Goal: Answer question/provide support

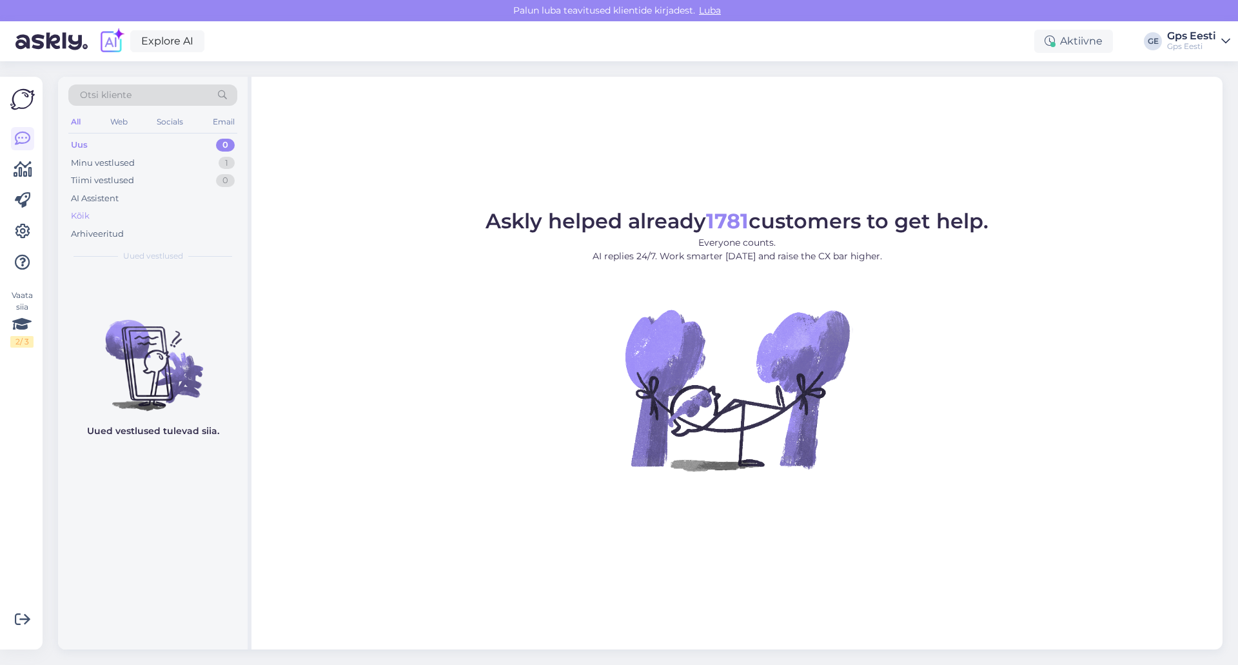
click at [91, 217] on div "Kõik" at bounding box center [152, 216] width 169 height 18
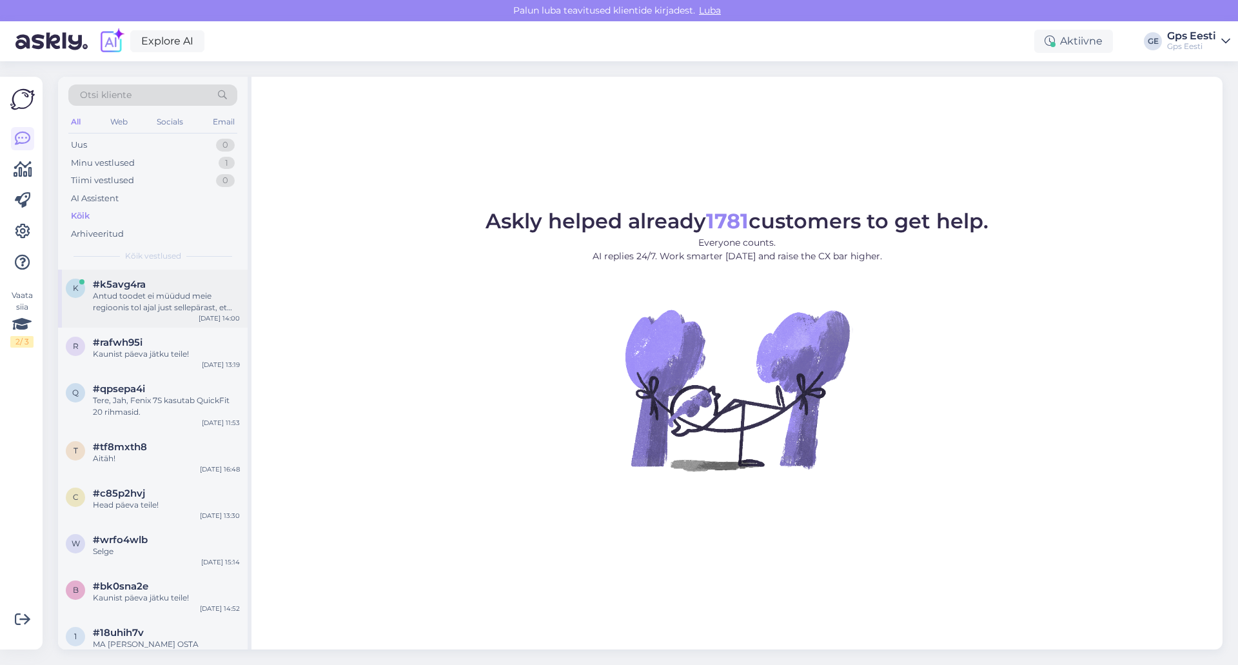
click at [168, 297] on div "Antud toodet ei müüdud meie regioonis tol ajal just sellepärast, et see ei vast…" at bounding box center [166, 301] width 147 height 23
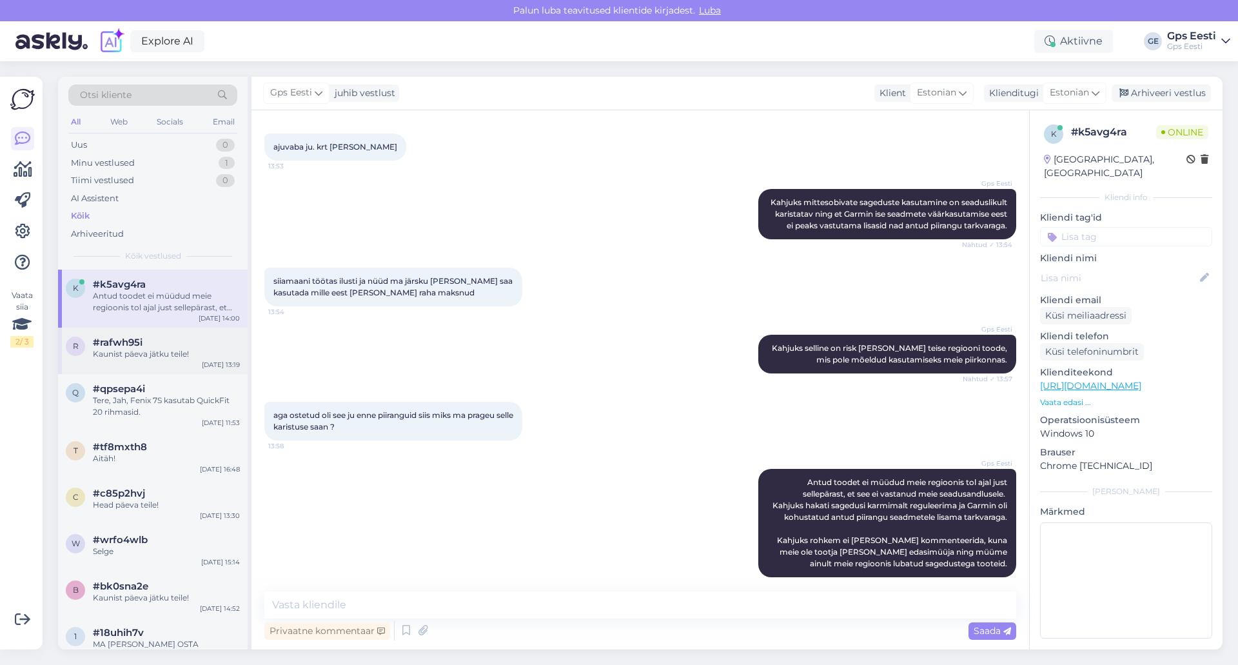
click at [174, 332] on div "r #rafwh95i Kaunist päeva jätku teile! [DATE] 13:19" at bounding box center [153, 351] width 190 height 46
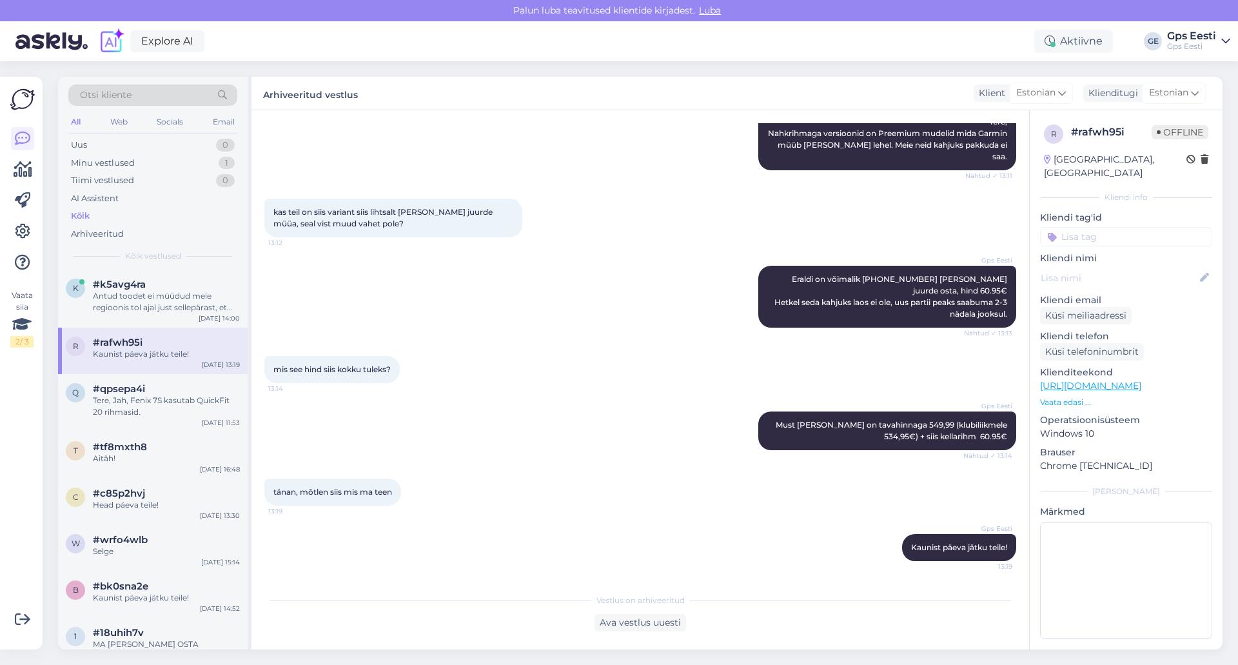
scroll to position [173, 0]
click at [193, 389] on div "#qpsepa4i" at bounding box center [166, 389] width 147 height 12
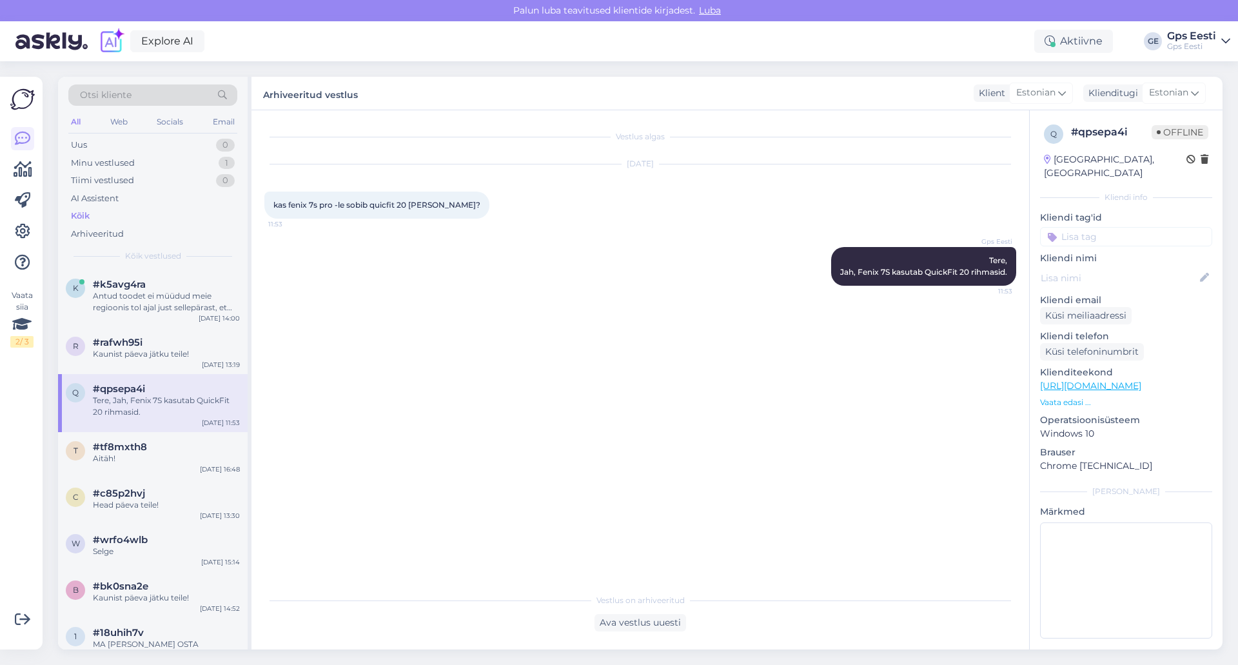
scroll to position [0, 0]
drag, startPoint x: 337, startPoint y: 205, endPoint x: 418, endPoint y: 210, distance: 81.4
click at [418, 210] on div "kas fenix 7s pro -le sobib quicfit 20 [PERSON_NAME]? 11:53" at bounding box center [376, 204] width 225 height 27
click at [130, 348] on span "#rafwh95i" at bounding box center [118, 343] width 50 height 12
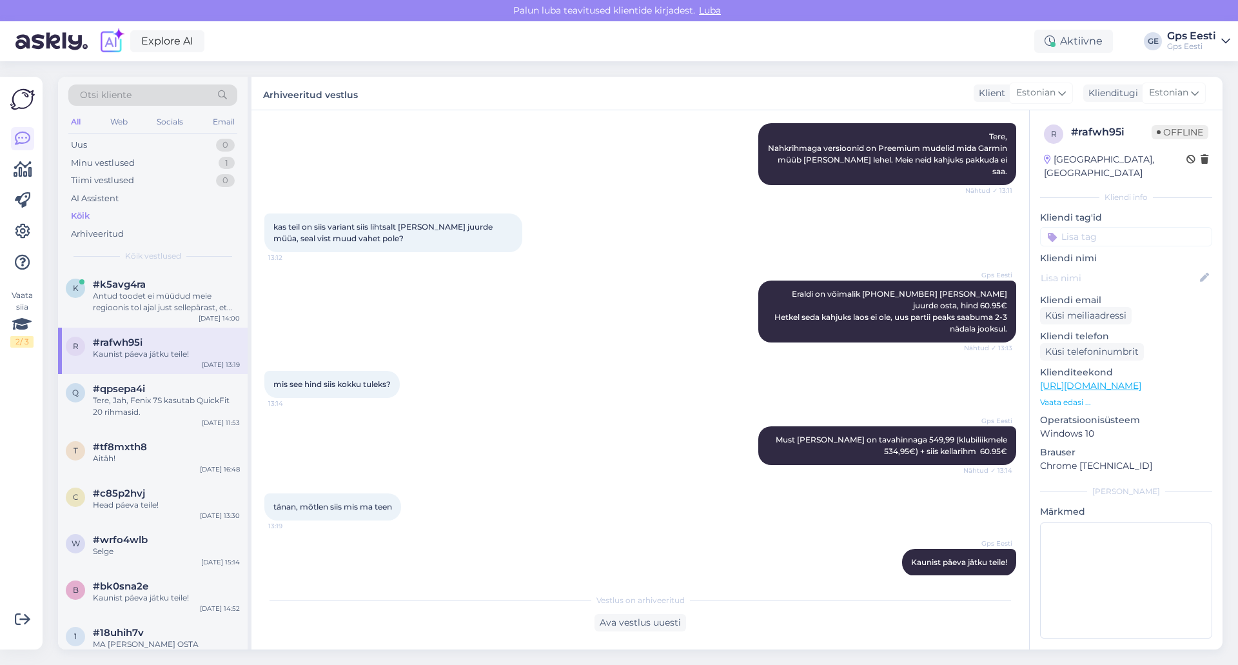
scroll to position [173, 0]
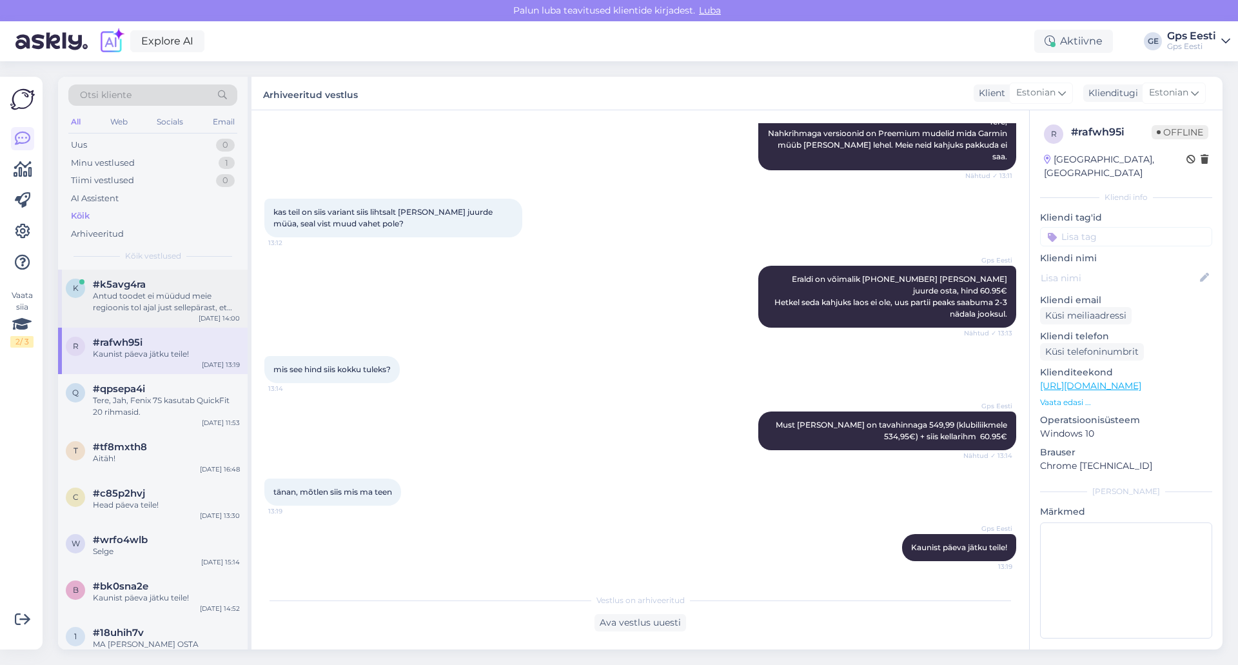
click at [138, 311] on div "Antud toodet ei müüdud meie regioonis tol ajal just sellepärast, et see ei vast…" at bounding box center [166, 301] width 147 height 23
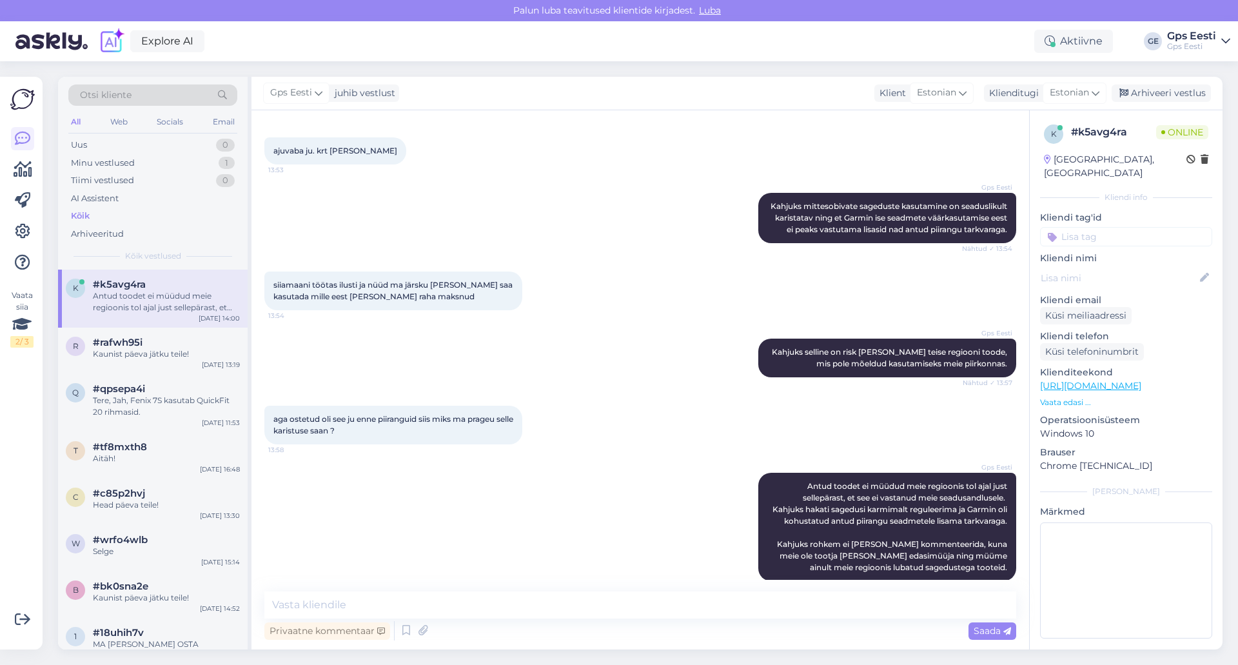
scroll to position [778, 0]
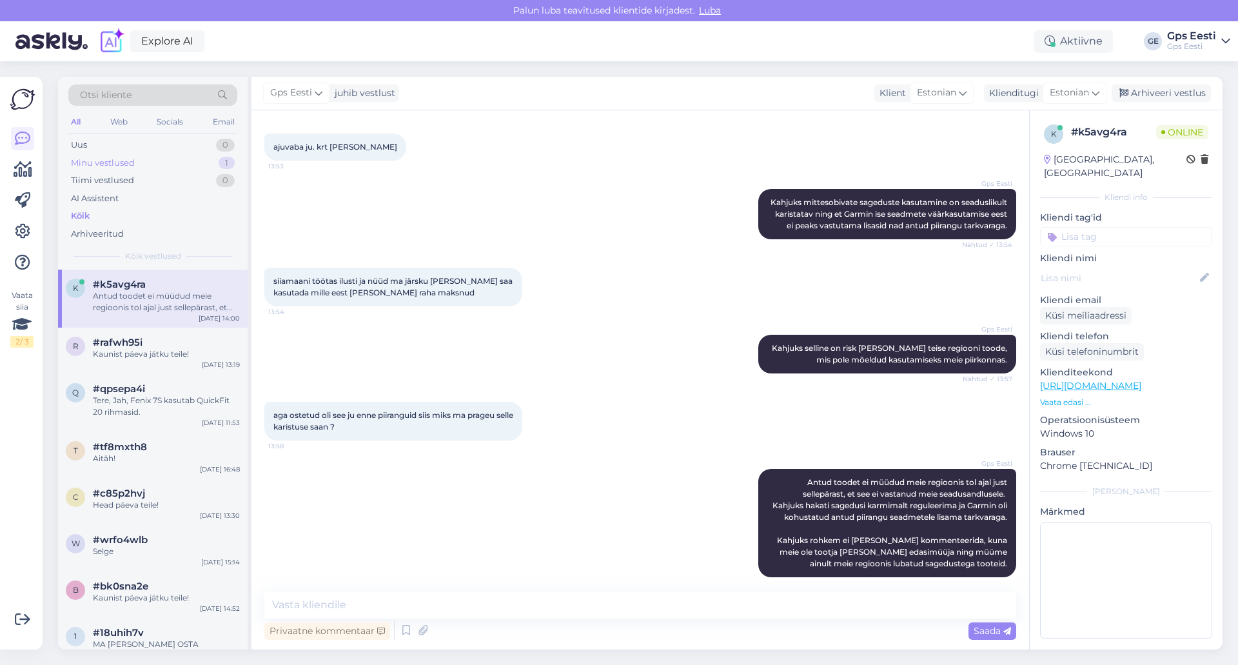
click at [117, 164] on div "Minu vestlused" at bounding box center [103, 163] width 64 height 13
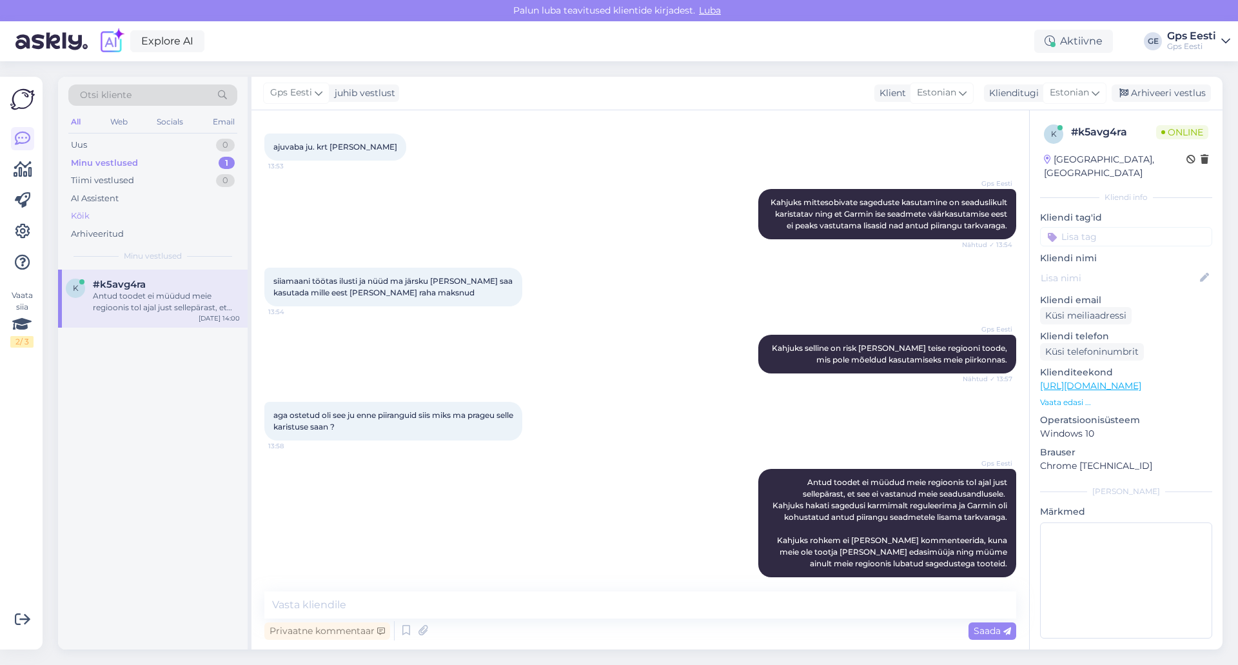
click at [95, 213] on div "Kõik" at bounding box center [152, 216] width 169 height 18
